Goal: Information Seeking & Learning: Learn about a topic

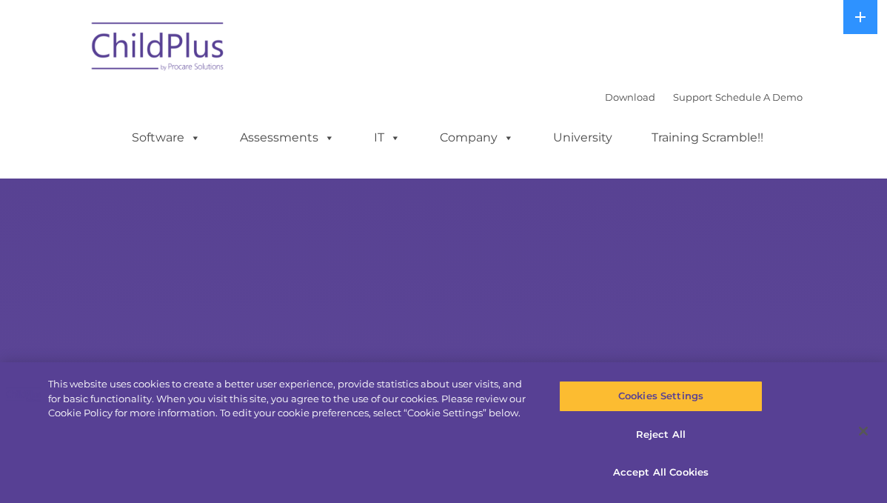
select select "MEDIUM"
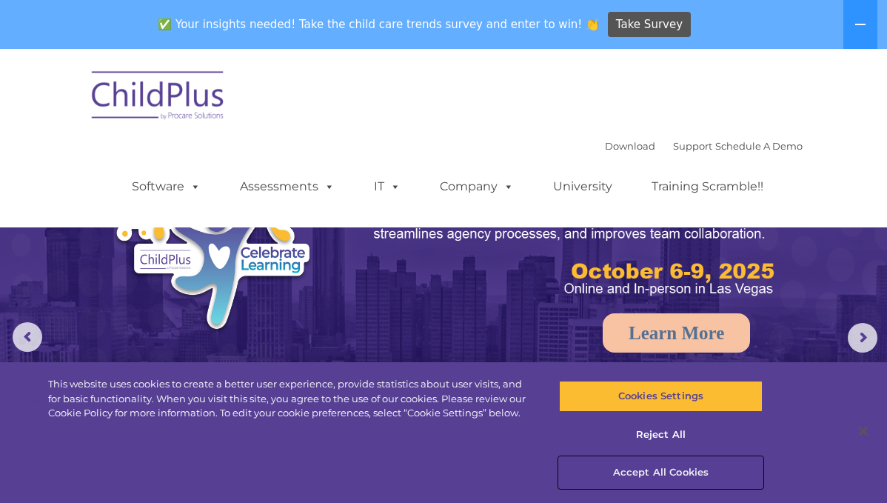
click at [666, 468] on button "Accept All Cookies" at bounding box center [661, 472] width 204 height 31
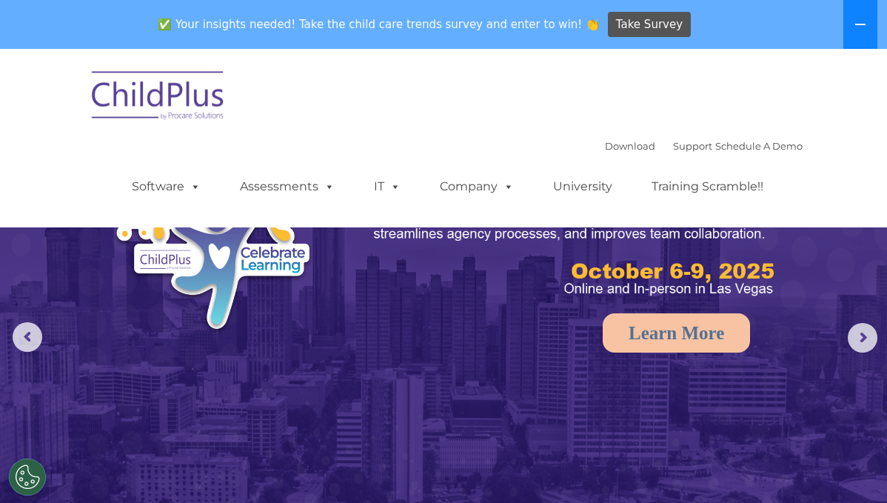
click at [849, 33] on button at bounding box center [860, 24] width 34 height 49
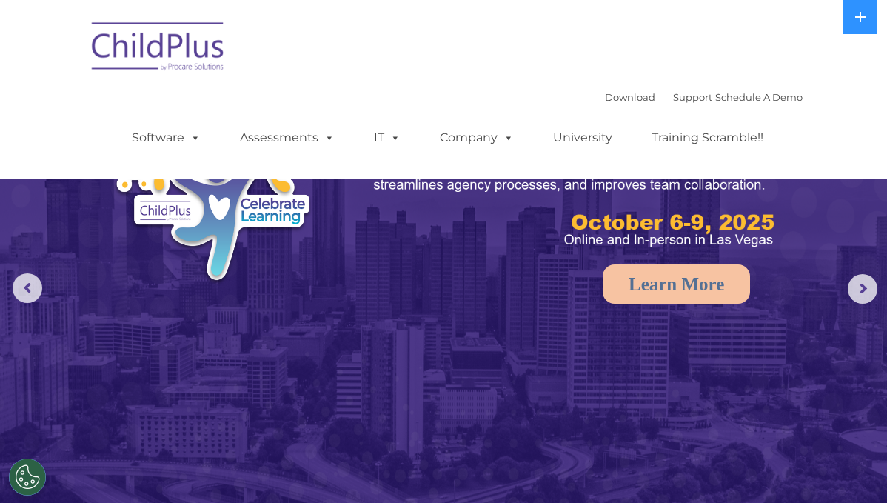
click at [367, 396] on img at bounding box center [443, 279] width 887 height 558
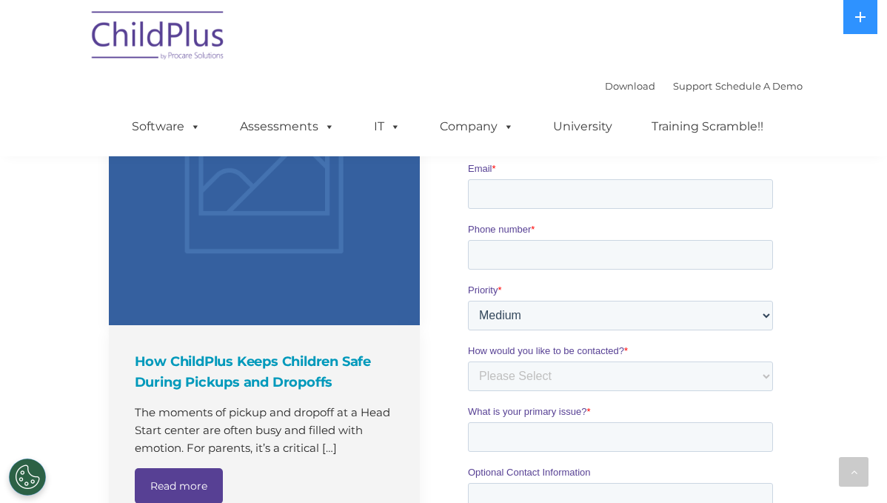
scroll to position [1148, 0]
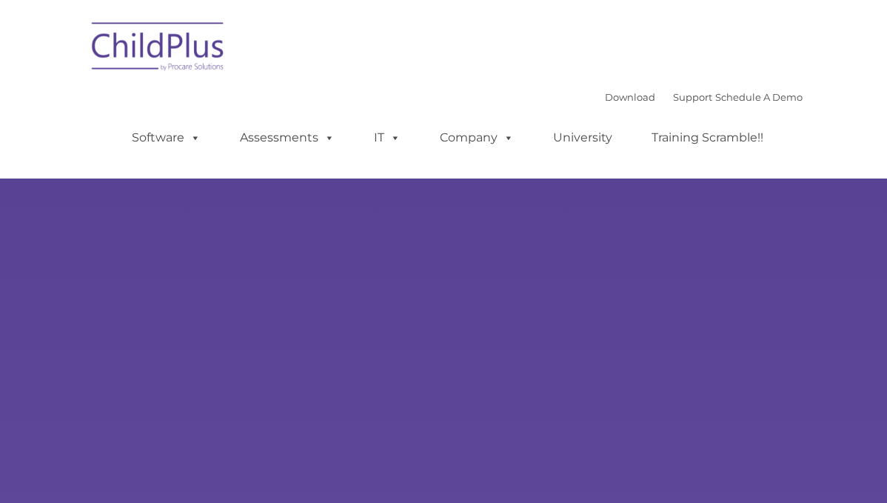
type input ""
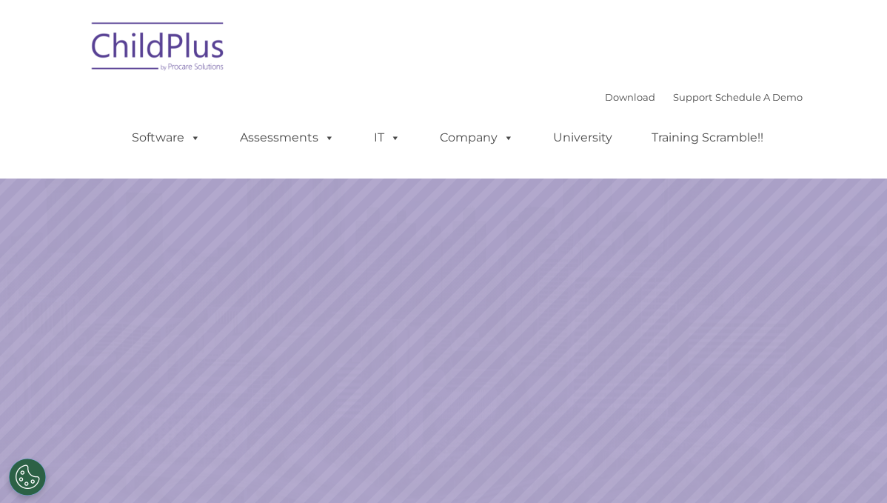
select select "MEDIUM"
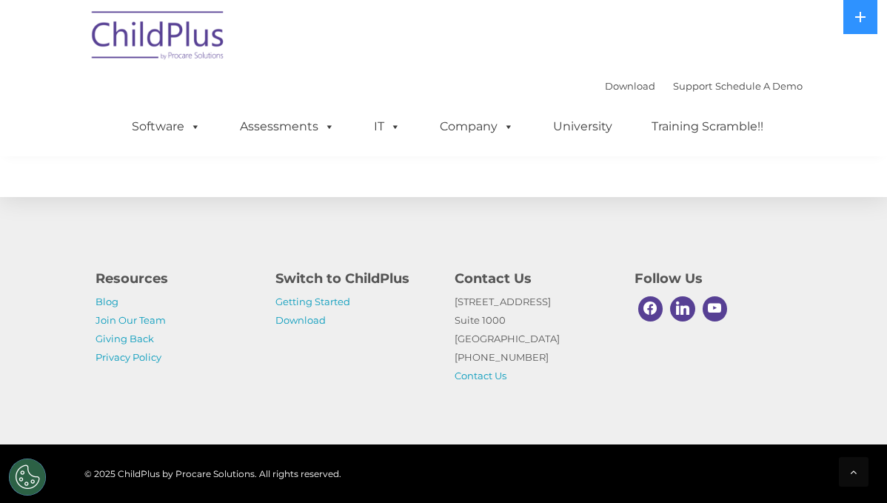
scroll to position [1782, 0]
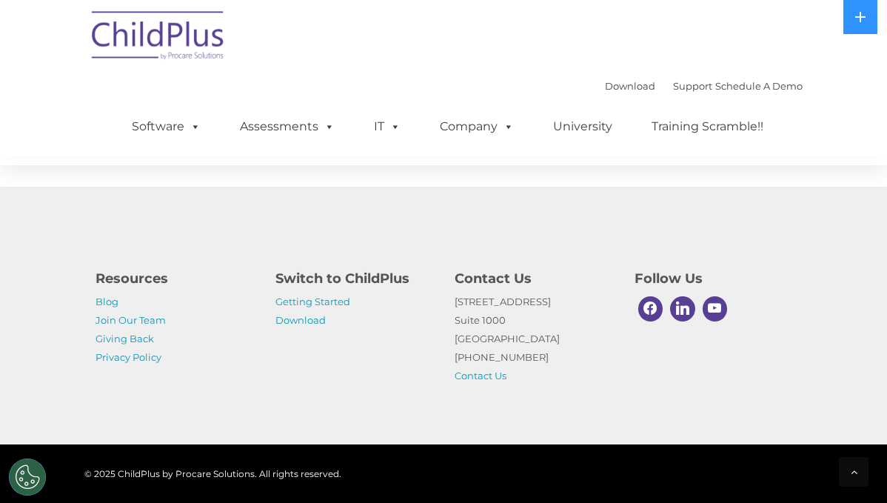
click at [478, 43] on div "Download Support | Schedule A Demo  MENU MENU Software ChildPlus: The original…" at bounding box center [443, 78] width 718 height 156
click at [861, 9] on button at bounding box center [860, 17] width 34 height 34
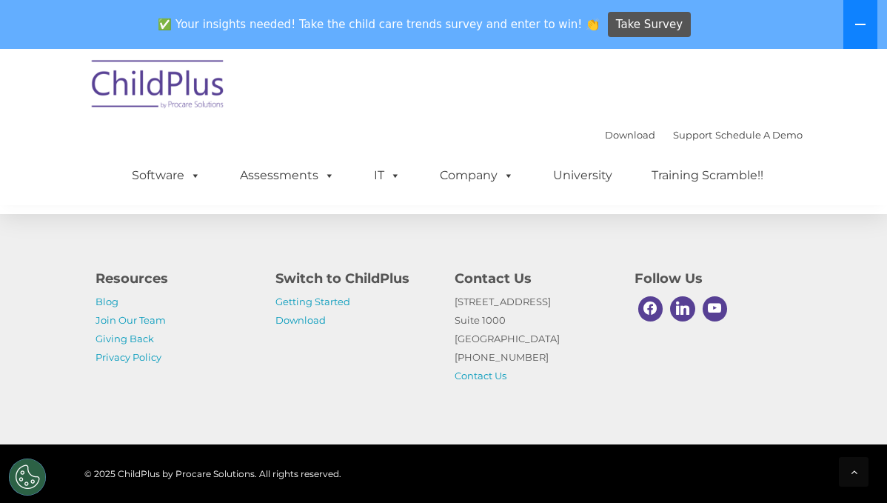
click at [862, 28] on icon at bounding box center [860, 25] width 12 height 12
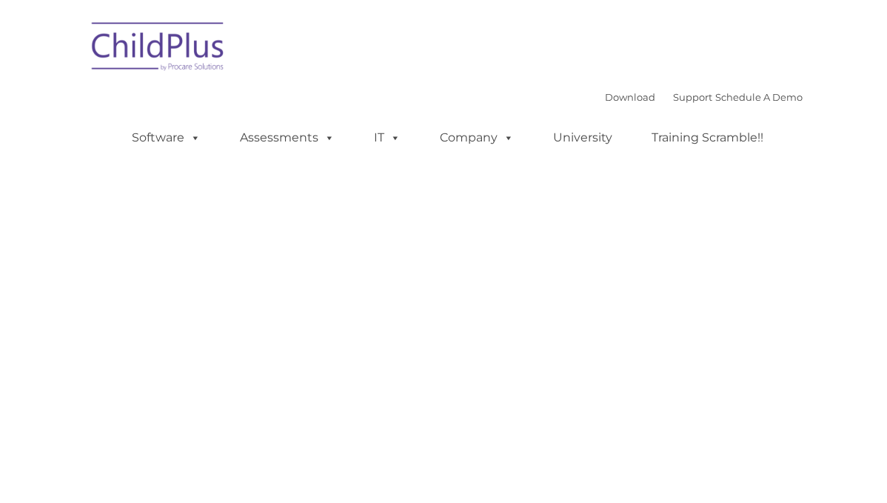
type input ""
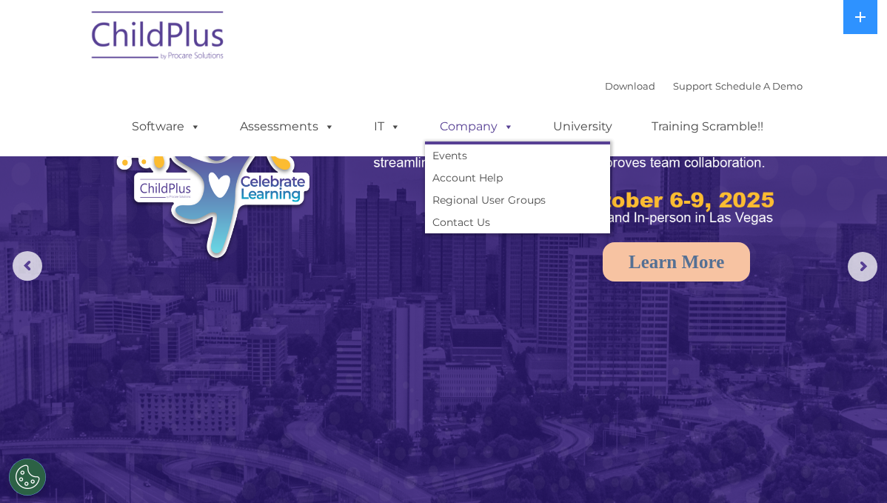
click at [472, 124] on link "Company" at bounding box center [477, 127] width 104 height 30
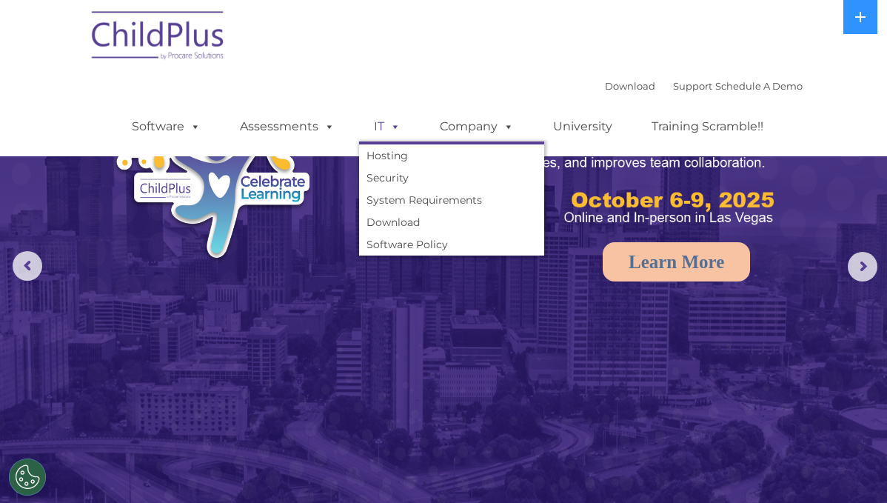
click at [384, 131] on span at bounding box center [392, 126] width 16 height 14
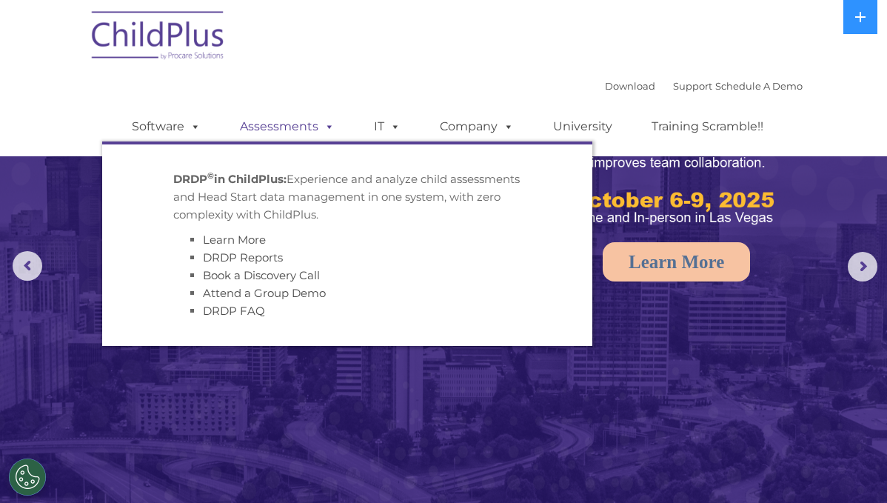
click at [270, 131] on link "Assessments" at bounding box center [287, 127] width 124 height 30
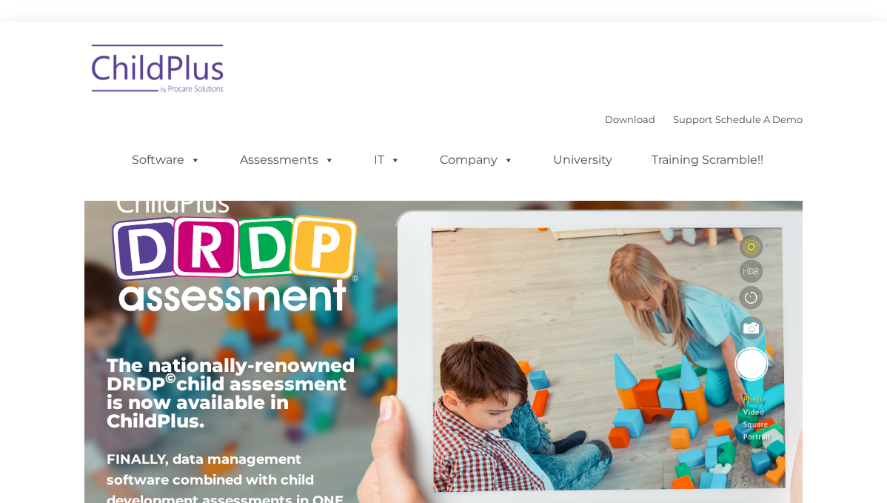
type input ""
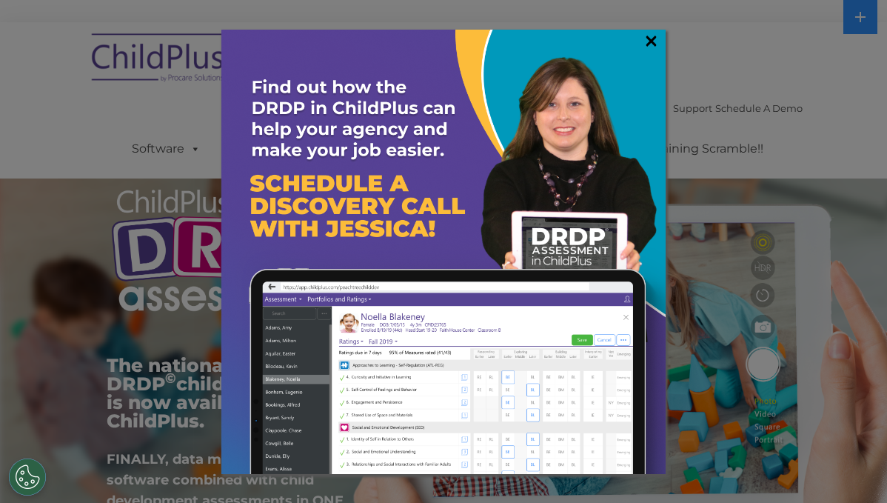
click at [649, 37] on link "×" at bounding box center [651, 40] width 17 height 15
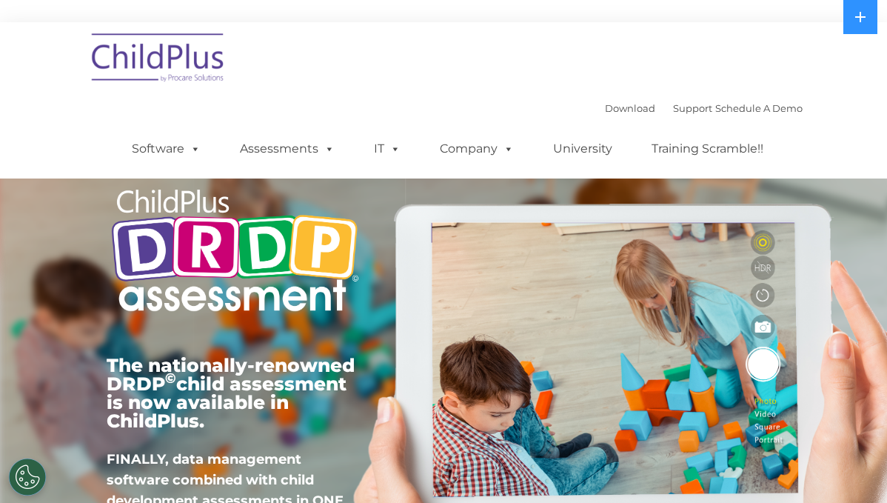
click at [827, 90] on nav "Download Support | Schedule A Demo  MENU MENU Software ChildPlus: The original…" at bounding box center [443, 100] width 887 height 156
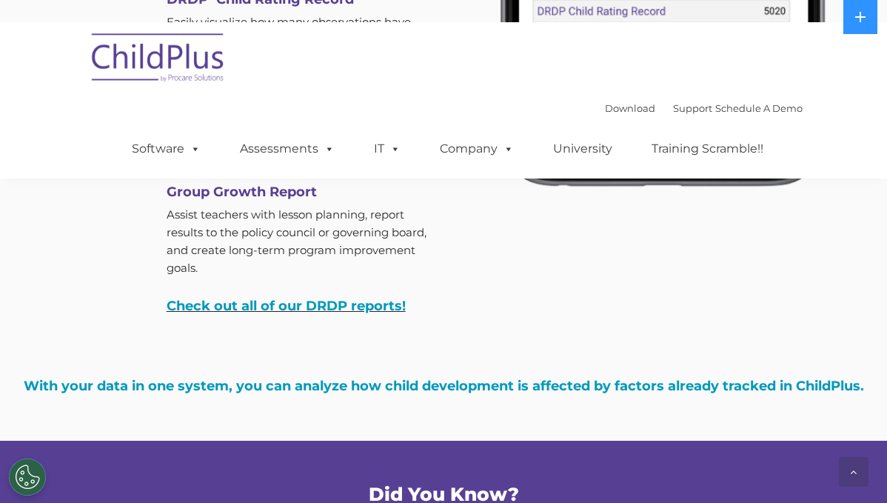
scroll to position [5111, 0]
